Goal: Register for event/course

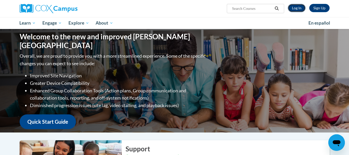
click at [294, 7] on link "Log In" at bounding box center [297, 8] width 18 height 8
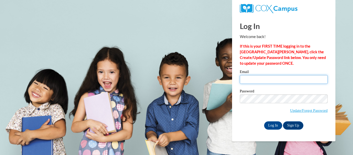
click at [245, 79] on input "Email" at bounding box center [284, 79] width 88 height 9
type input "[EMAIL_ADDRESS][DOMAIN_NAME]"
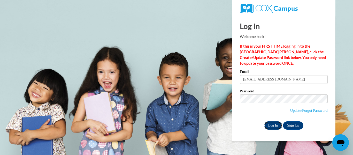
click at [266, 122] on input "Log In" at bounding box center [273, 125] width 18 height 8
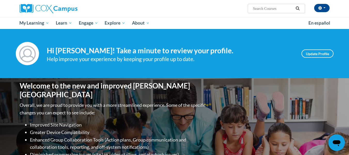
click at [253, 7] on input "Search..." at bounding box center [273, 8] width 41 height 6
type input "Response to intervention"
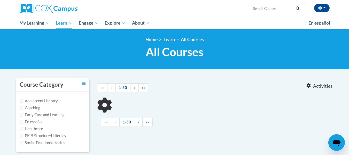
type input "Response to intervention"
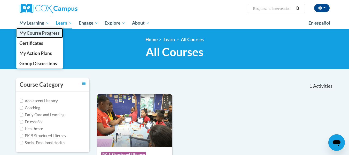
click at [34, 32] on span "My Course Progress" at bounding box center [39, 32] width 40 height 5
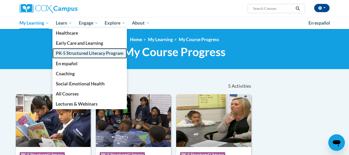
click at [68, 53] on span "PK-5 Structured Literacy Program" at bounding box center [90, 52] width 68 height 5
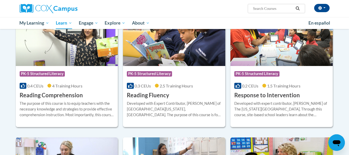
scroll to position [450, 0]
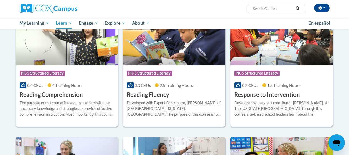
click at [255, 64] on img at bounding box center [282, 39] width 102 height 53
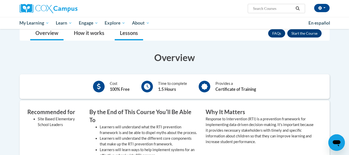
scroll to position [90, 0]
click at [119, 84] on div "Cost 100% Free" at bounding box center [120, 86] width 20 height 12
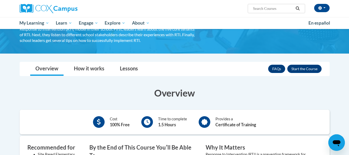
scroll to position [55, 0]
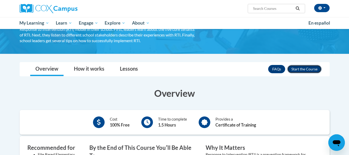
click at [301, 67] on button "Enroll" at bounding box center [304, 69] width 34 height 8
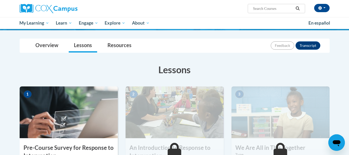
scroll to position [41, 0]
